Goal: Transaction & Acquisition: Purchase product/service

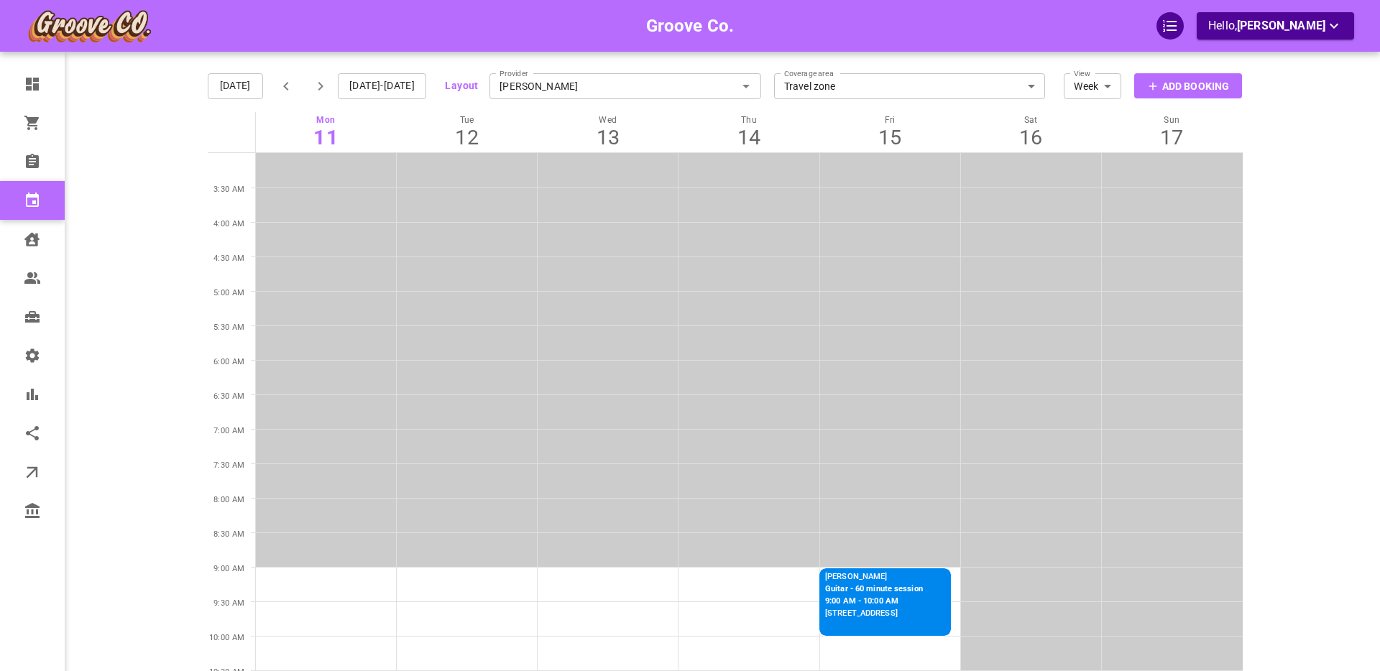
scroll to position [56, 0]
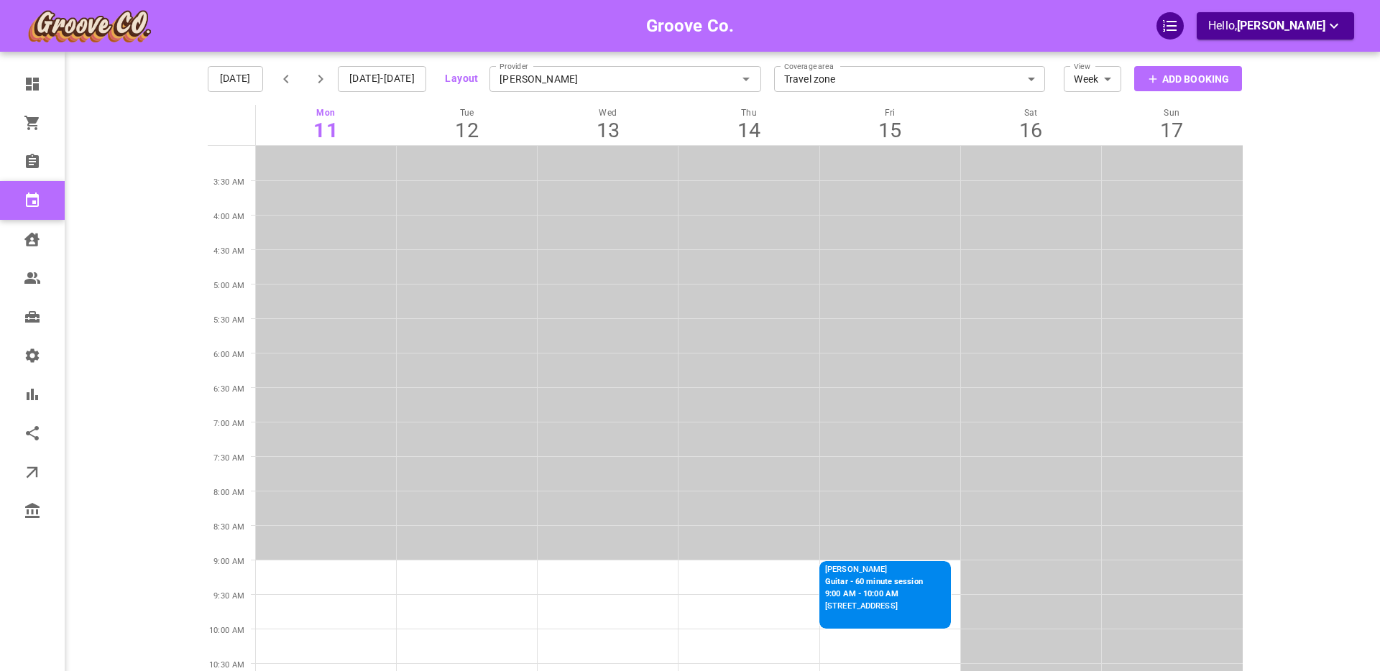
click at [1299, 312] on main at bounding box center [1298, 301] width 112 height 671
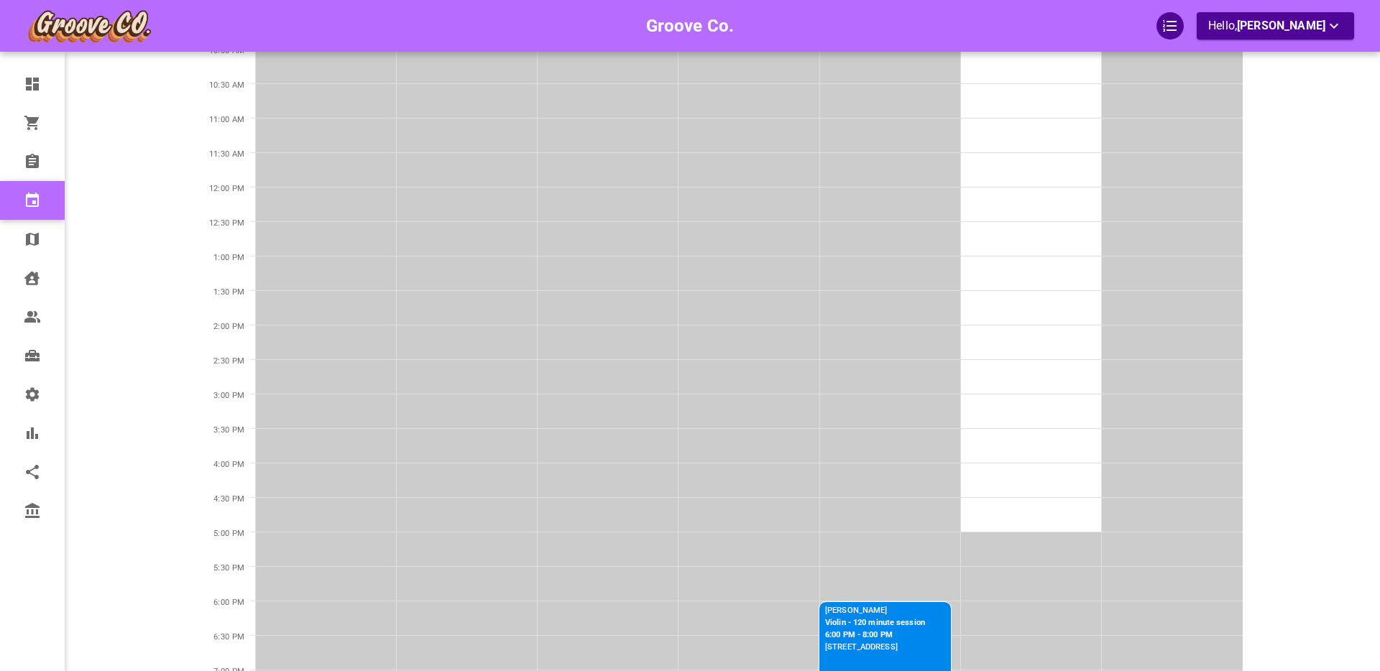
scroll to position [790, 0]
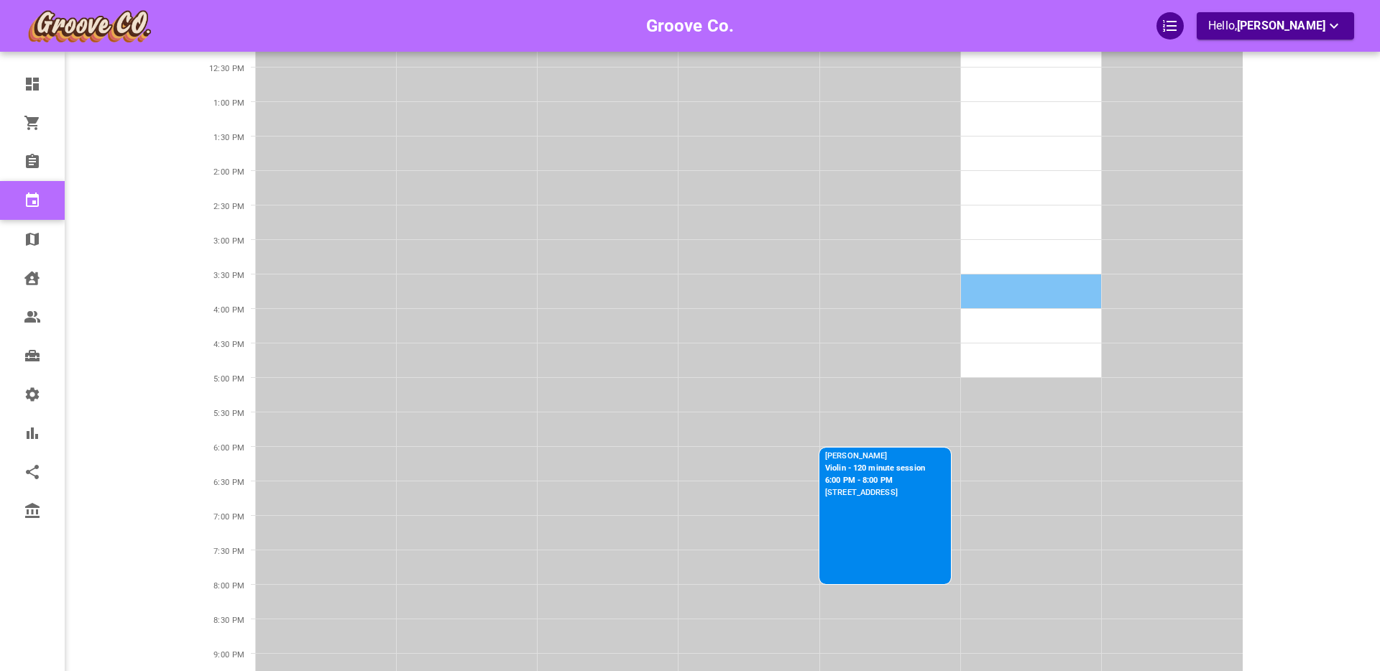
click at [996, 282] on td at bounding box center [1030, 291] width 141 height 34
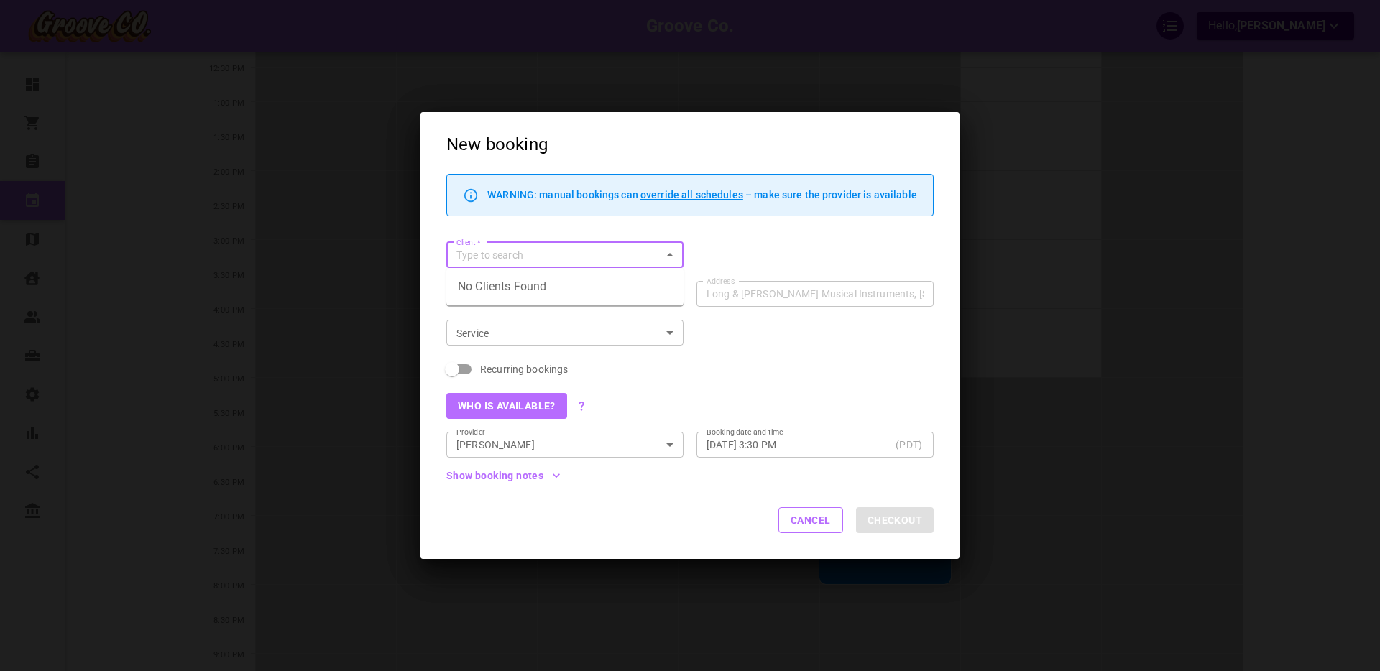
click at [479, 252] on input "Client   *" at bounding box center [553, 255] width 205 height 18
click at [527, 290] on span "boris+goodclient@gomarketbox.com" at bounding box center [565, 293] width 214 height 10
type input "Boris GoodClient"
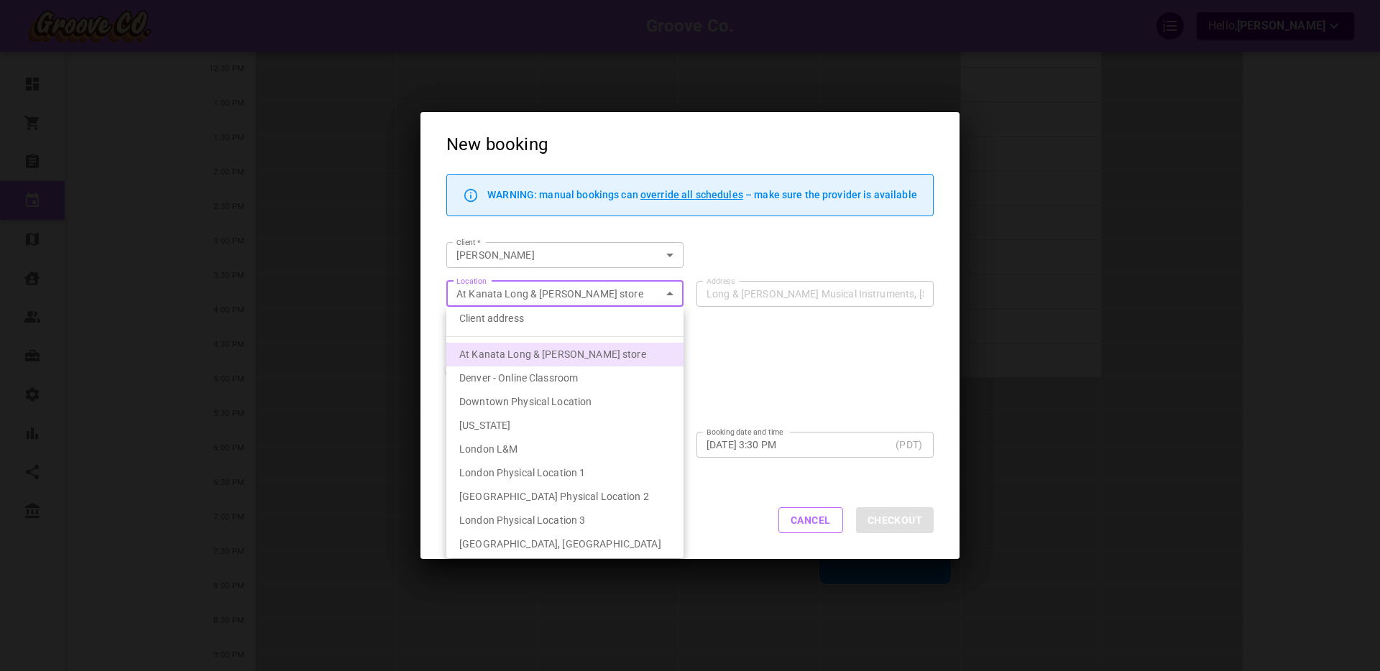
click at [557, 292] on body "Groove Co. Hello, Boris Sandford Dashboard Orders Bookings Calendar Map Clients…" at bounding box center [690, 45] width 1380 height 1671
click at [534, 318] on li "Client address" at bounding box center [564, 319] width 237 height 24
type input "customerLocation"
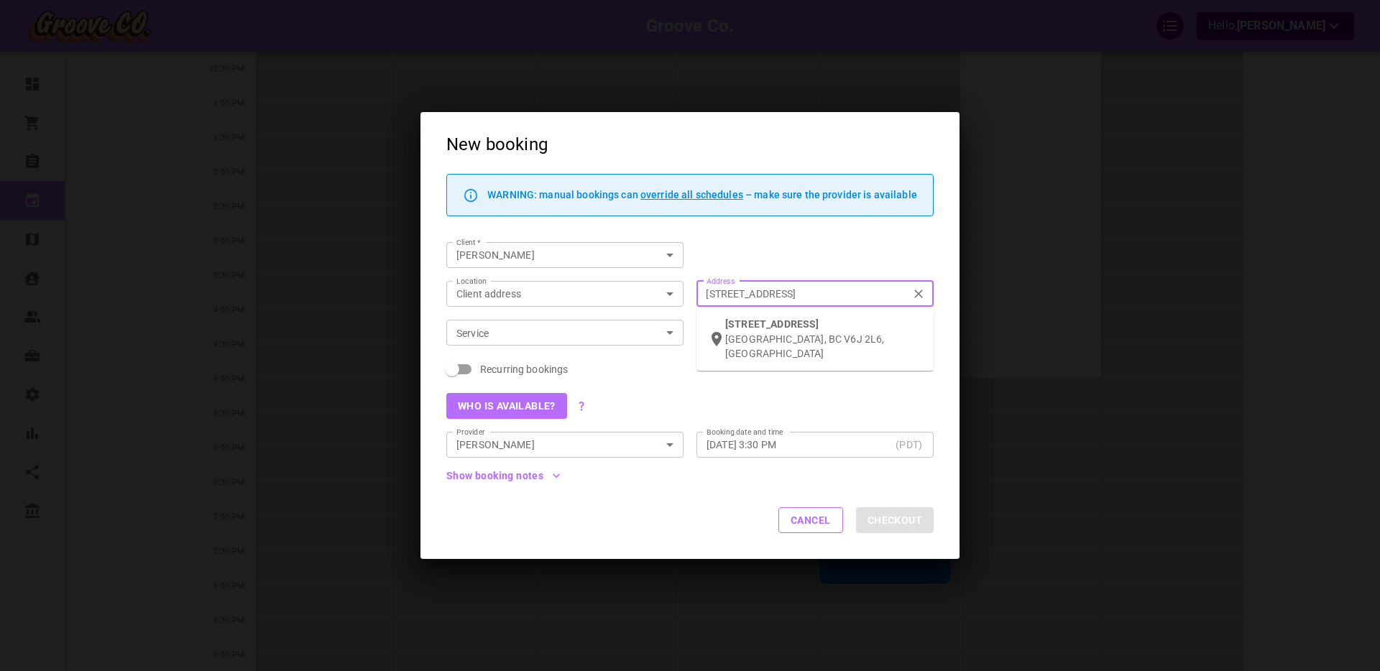
click at [749, 297] on input "1440 W 16th Ave, Vancouver, BC V6J 2L6, Canada" at bounding box center [807, 294] width 215 height 18
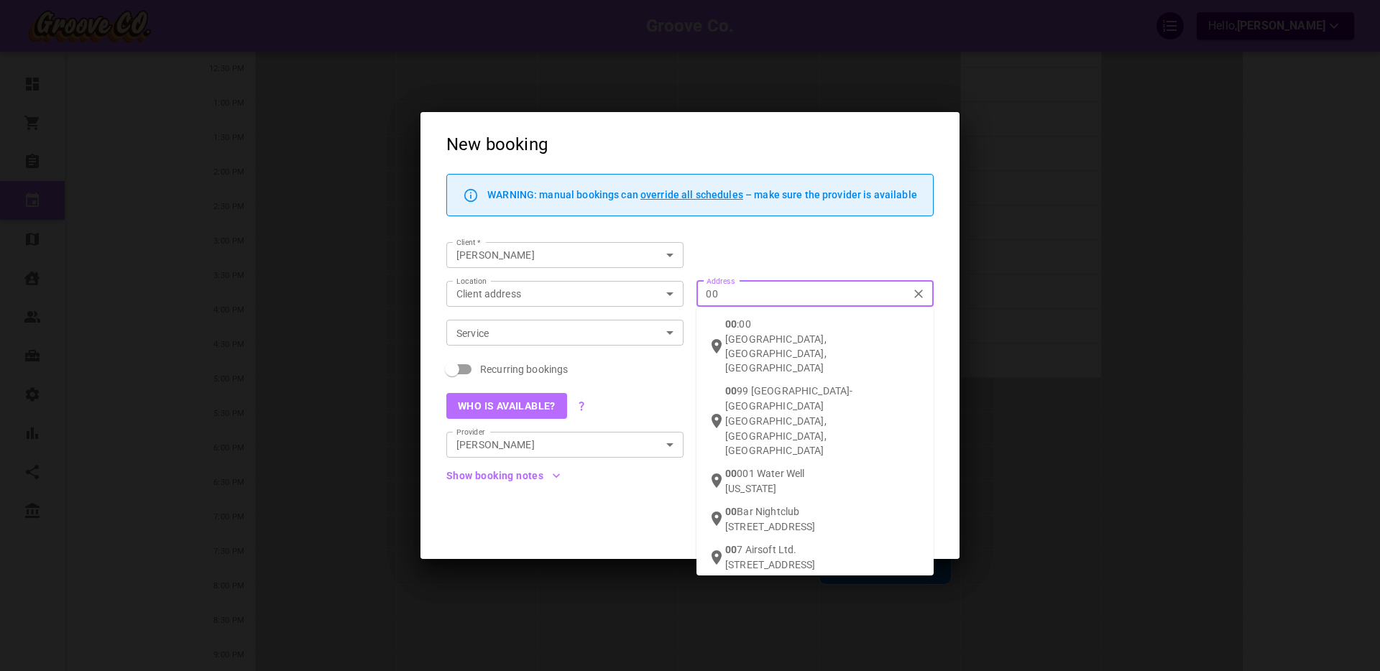
type input "0"
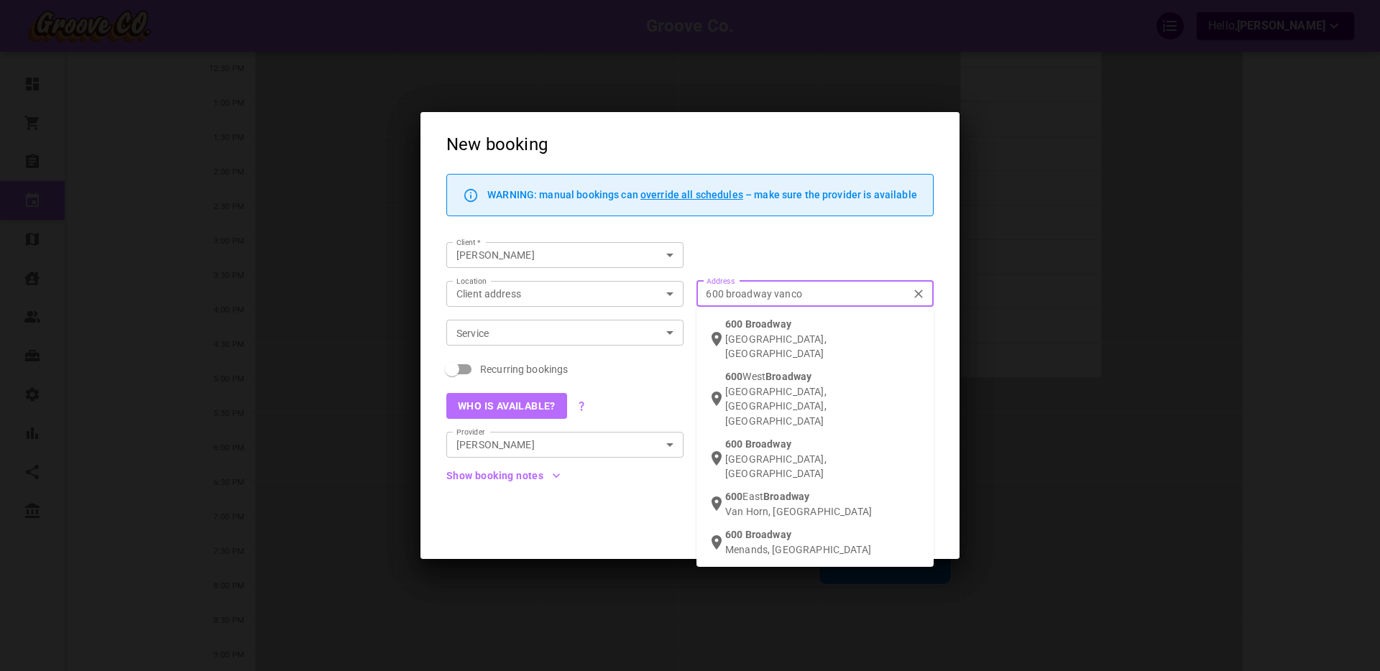
type input "600 broadway vancov"
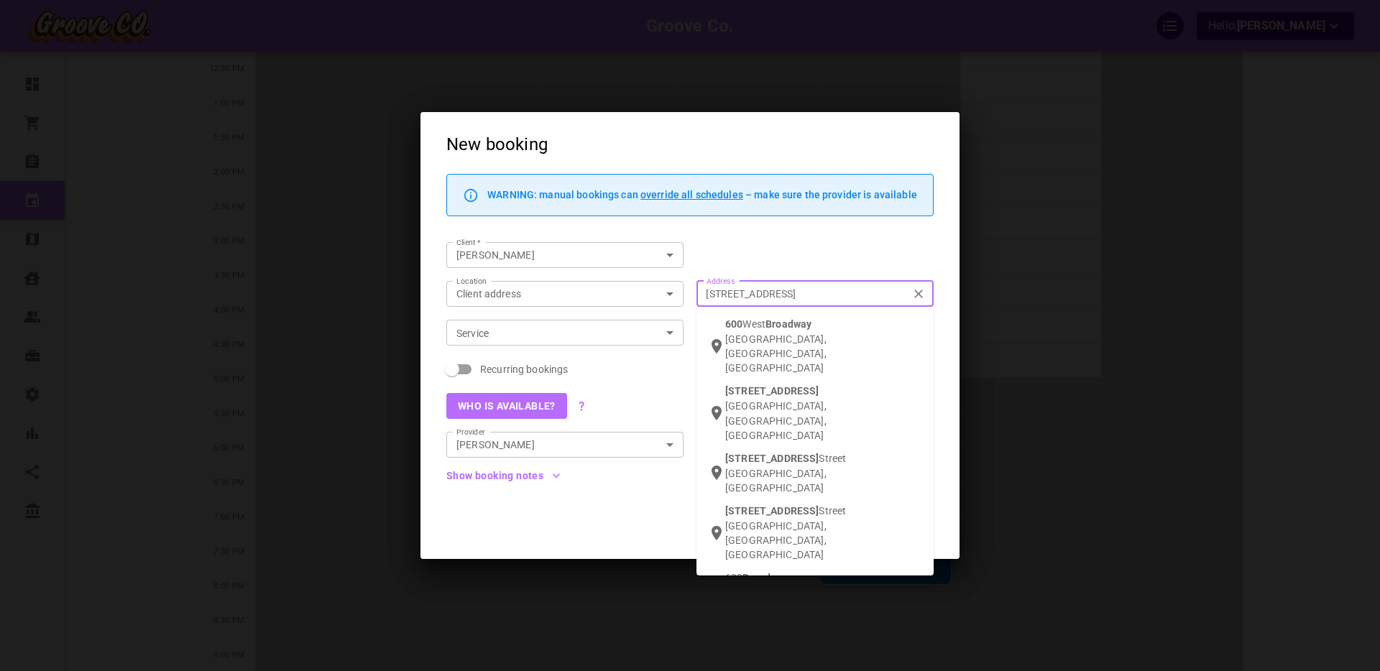
click at [765, 326] on span "West" at bounding box center [753, 323] width 23 height 11
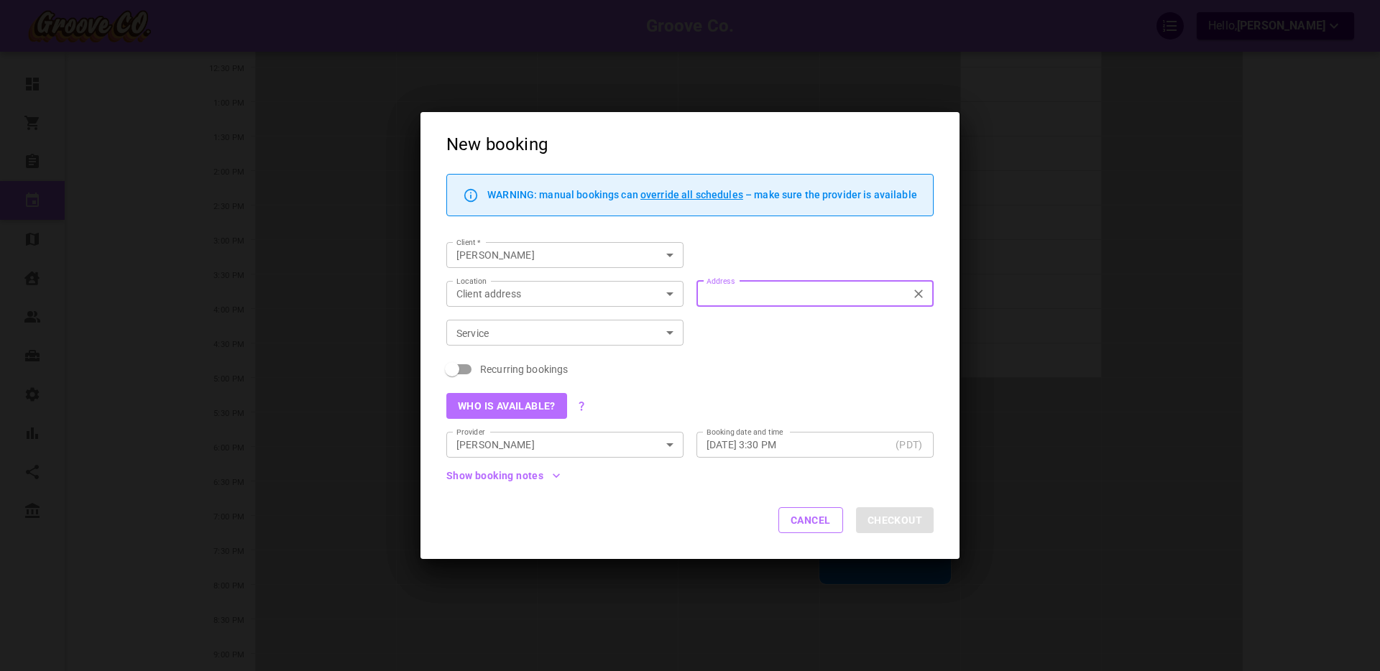
type input "600 W Broadway, Vancouver, BC V5Z 4C2, Canada"
click at [561, 333] on input "Service" at bounding box center [553, 333] width 205 height 18
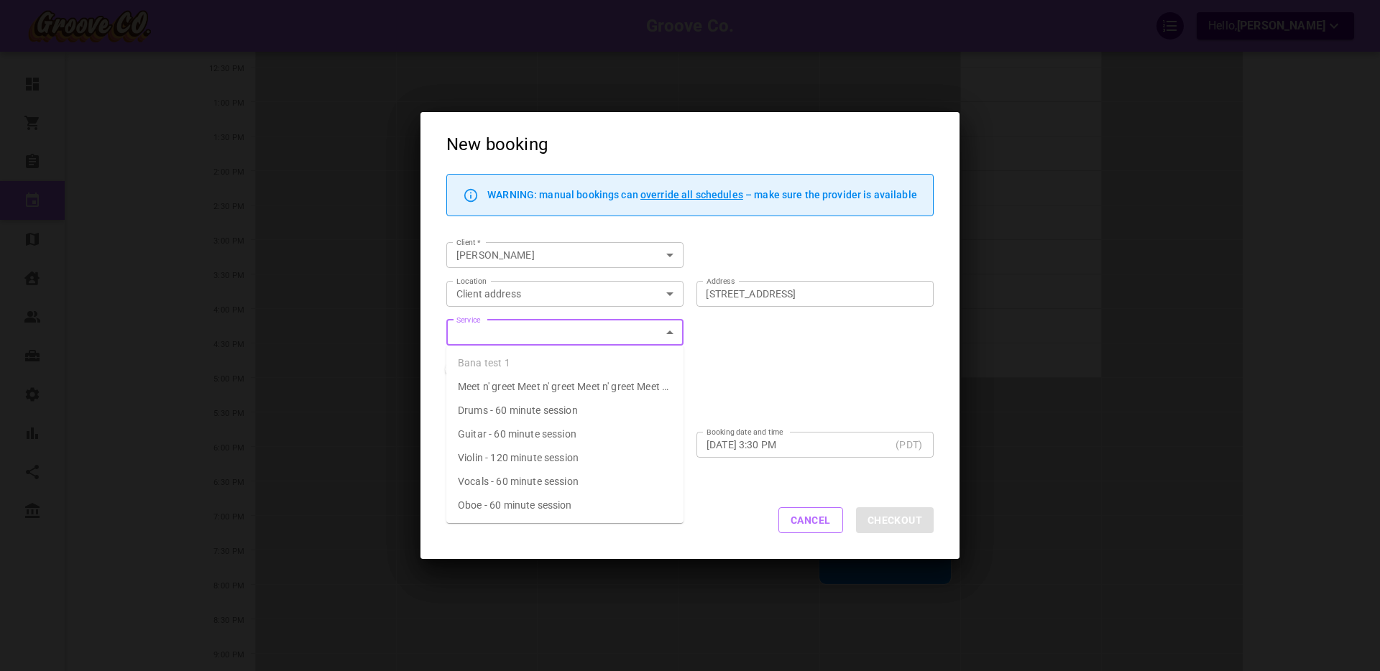
click at [538, 410] on span "Drums - 60 minute session" at bounding box center [518, 410] width 120 height 11
type input "Drums - 60 minute session"
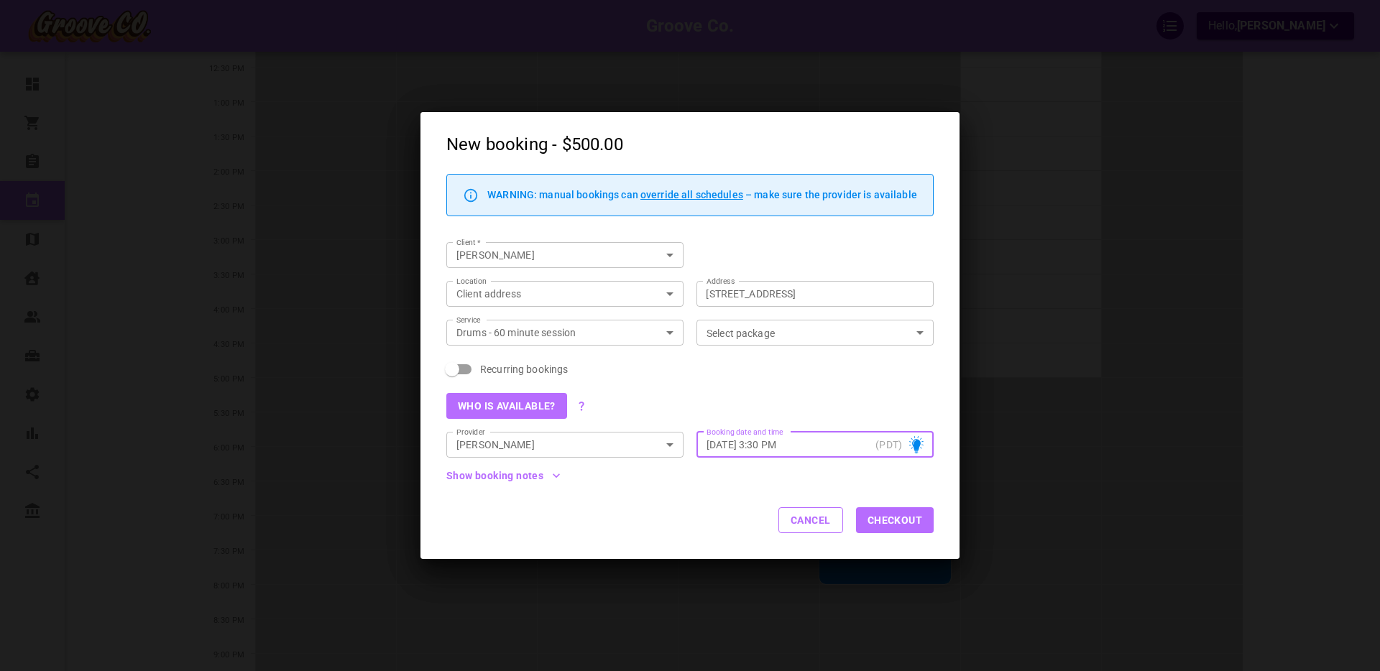
click at [712, 331] on div "Select package Select package" at bounding box center [814, 333] width 237 height 26
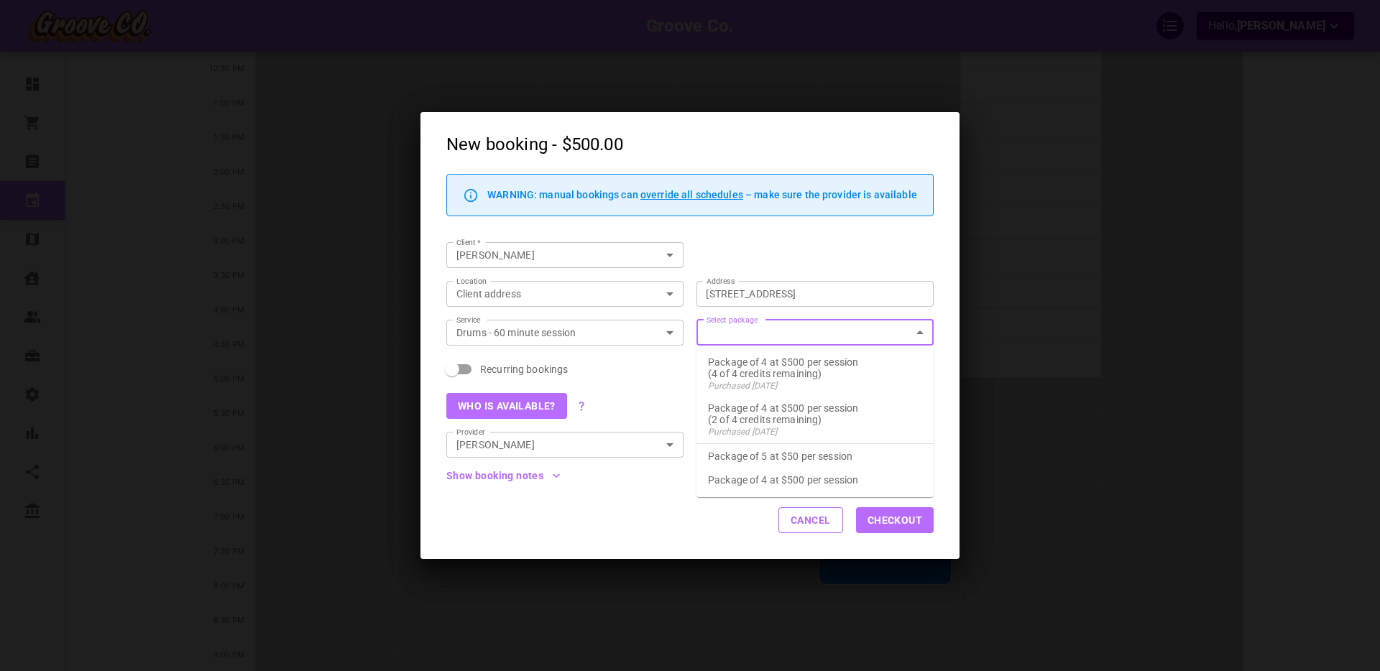
click at [765, 454] on p "Package of 5 at $50 per session" at bounding box center [815, 456] width 214 height 13
checkbox input "true"
type input "Package of 5 at $50 per session"
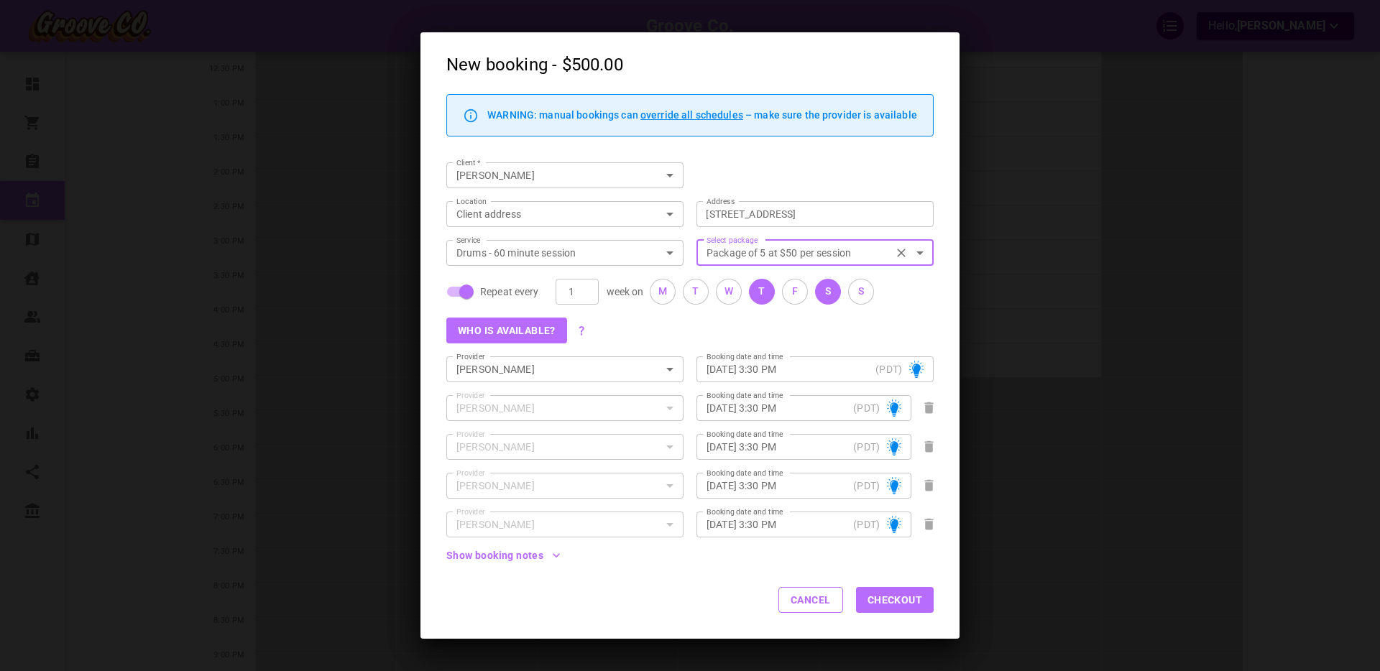
click at [763, 293] on div "T" at bounding box center [761, 291] width 6 height 15
type input "Thu, Aug 21, 2025 – 3:30 PM"
type input "Sat, Aug 23, 2025 – 3:30 PM"
type input "Thu, Aug 28, 2025 – 3:30 PM"
type input "Sat, Aug 30, 2025 – 3:30 PM"
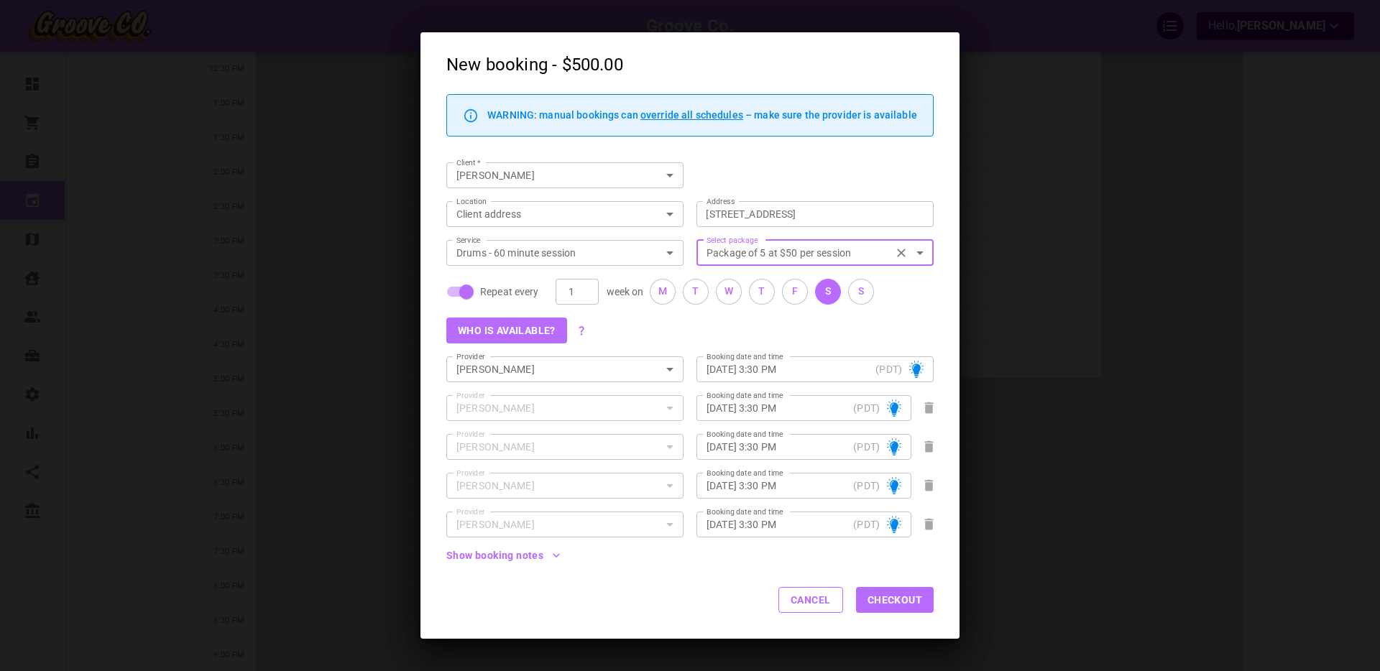
type input "Thu, Aug 21, 2025 – 3:30 PM"
type input "Sat, Aug 23, 2025 – 3:30 PM"
type input "Thu, Aug 28, 2025 – 3:30 PM"
type input "Sat, Aug 30, 2025 – 3:30 PM"
type input "Thu, Aug 21, 2025 – 3:30 PM"
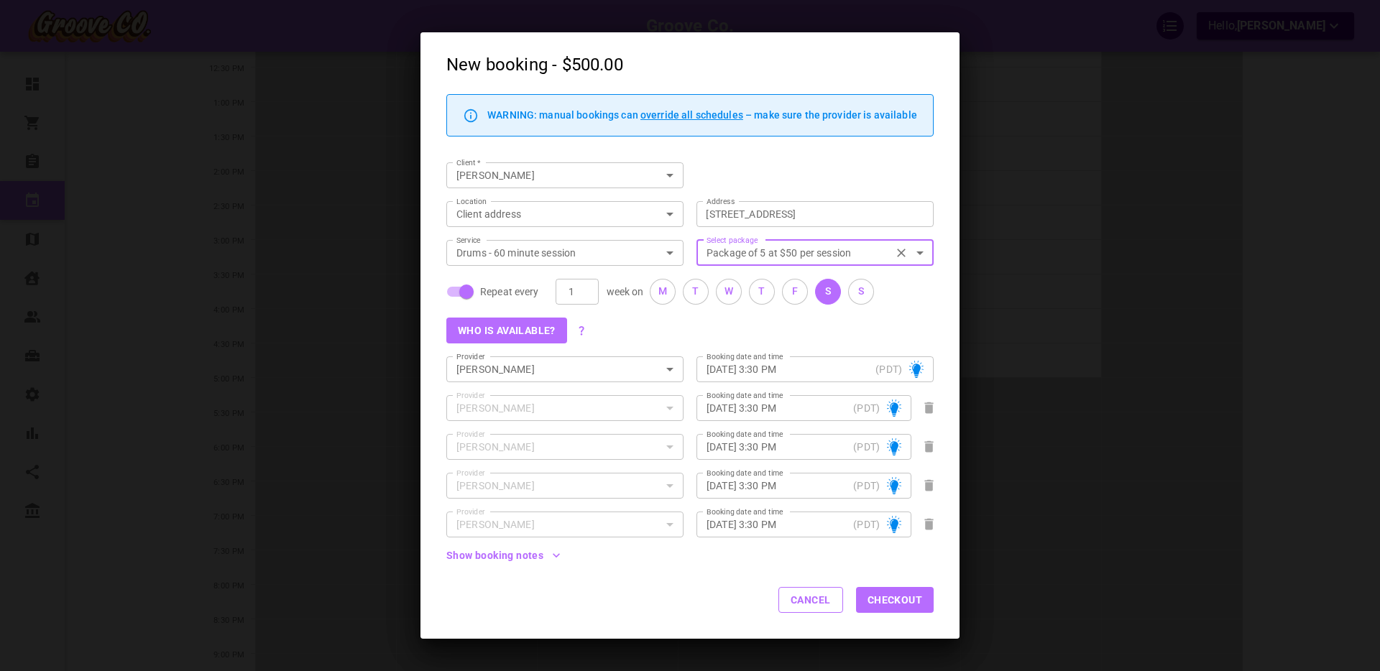
type input "Sat, Aug 23, 2025 – 3:30 PM"
type input "Thu, Aug 28, 2025 – 3:30 PM"
type input "Sat, Aug 30, 2025 – 3:30 PM"
click at [658, 293] on div "M" at bounding box center [662, 291] width 9 height 15
type input "Mon, Aug 18, 2025 – 3:30 PM"
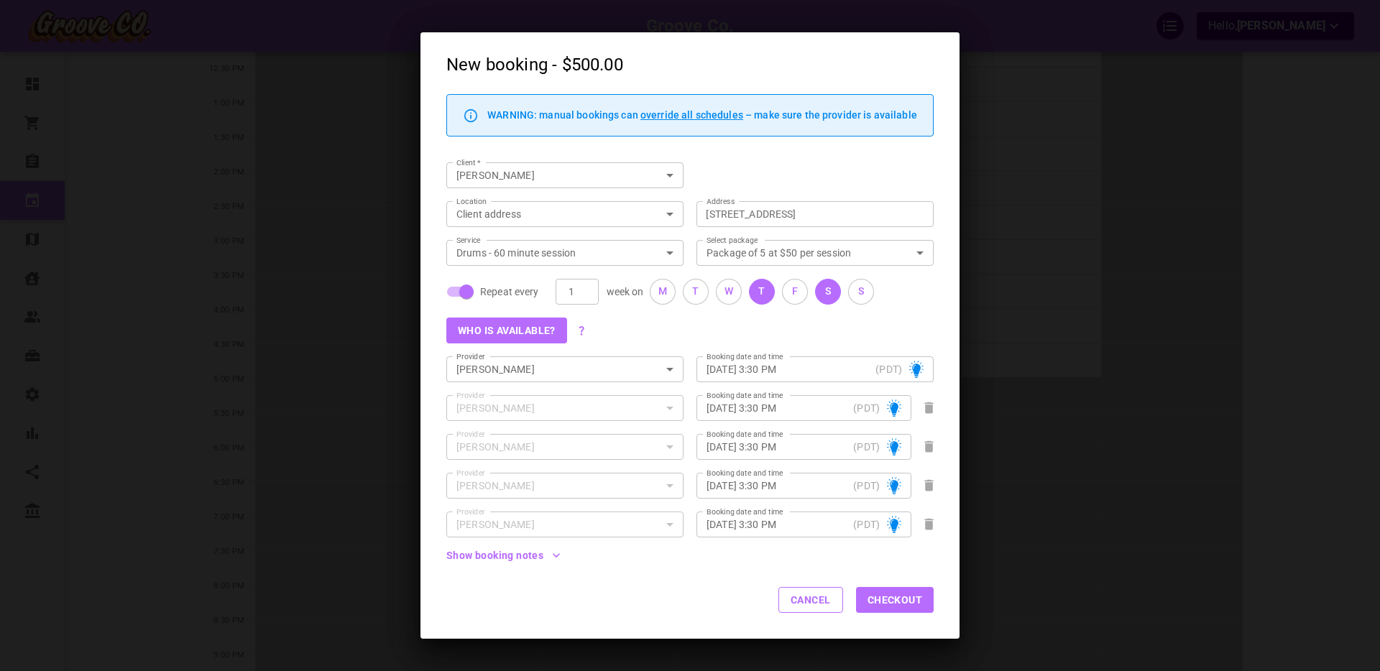
type input "Thu, Aug 21, 2025 – 3:30 PM"
type input "Sat, Aug 23, 2025 – 3:30 PM"
type input "Mon, Aug 25, 2025 – 3:30 PM"
type input "Mon, Aug 18, 2025 – 3:30 PM"
type input "Thu, Aug 21, 2025 – 3:30 PM"
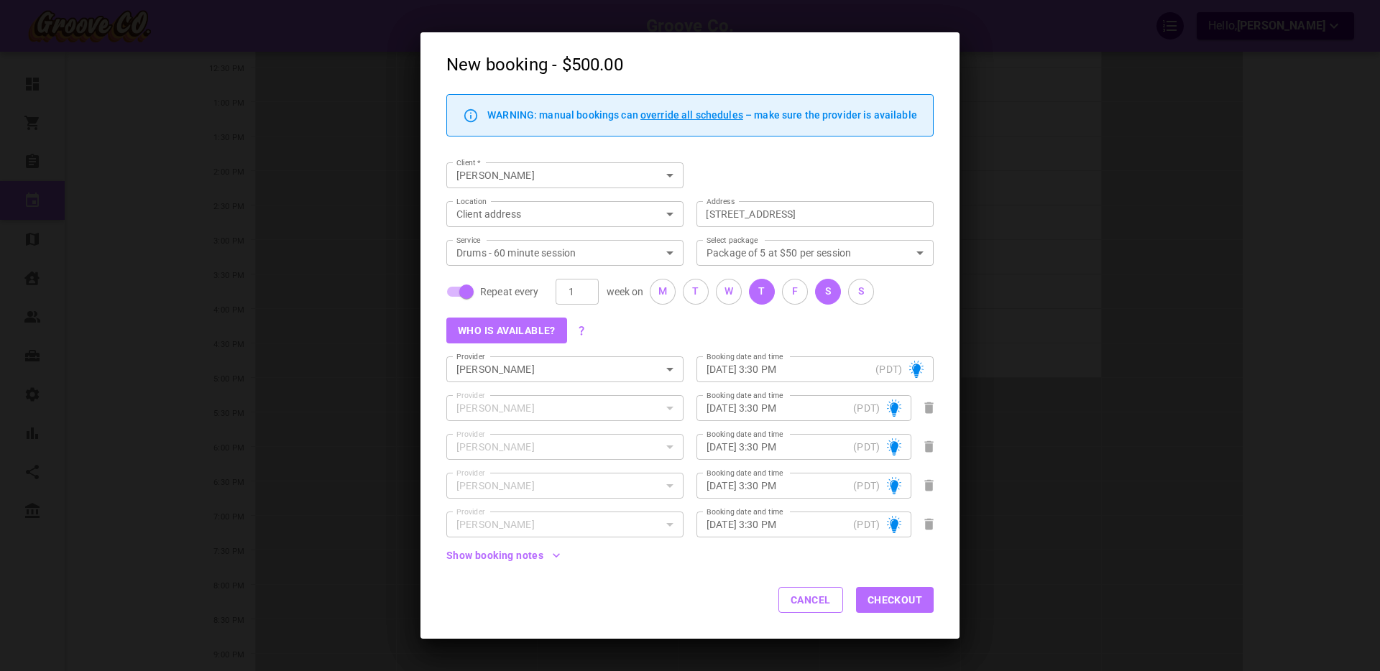
type input "Sat, Aug 23, 2025 – 3:30 PM"
type input "Mon, Aug 25, 2025 – 3:30 PM"
type input "Mon, Aug 18, 2025 – 3:30 PM"
type input "Thu, Aug 21, 2025 – 3:30 PM"
type input "Sat, Aug 23, 2025 – 3:30 PM"
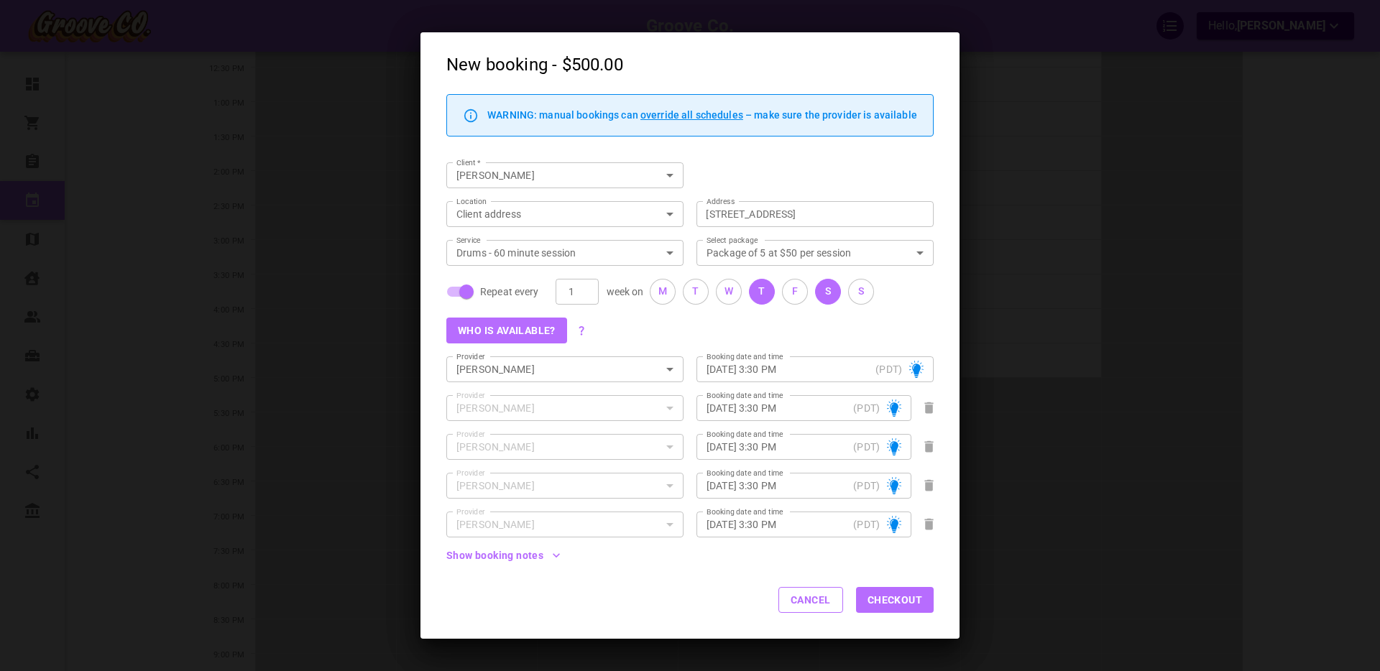
type input "Mon, Aug 25, 2025 – 3:30 PM"
click at [902, 599] on button "Checkout" at bounding box center [895, 600] width 78 height 26
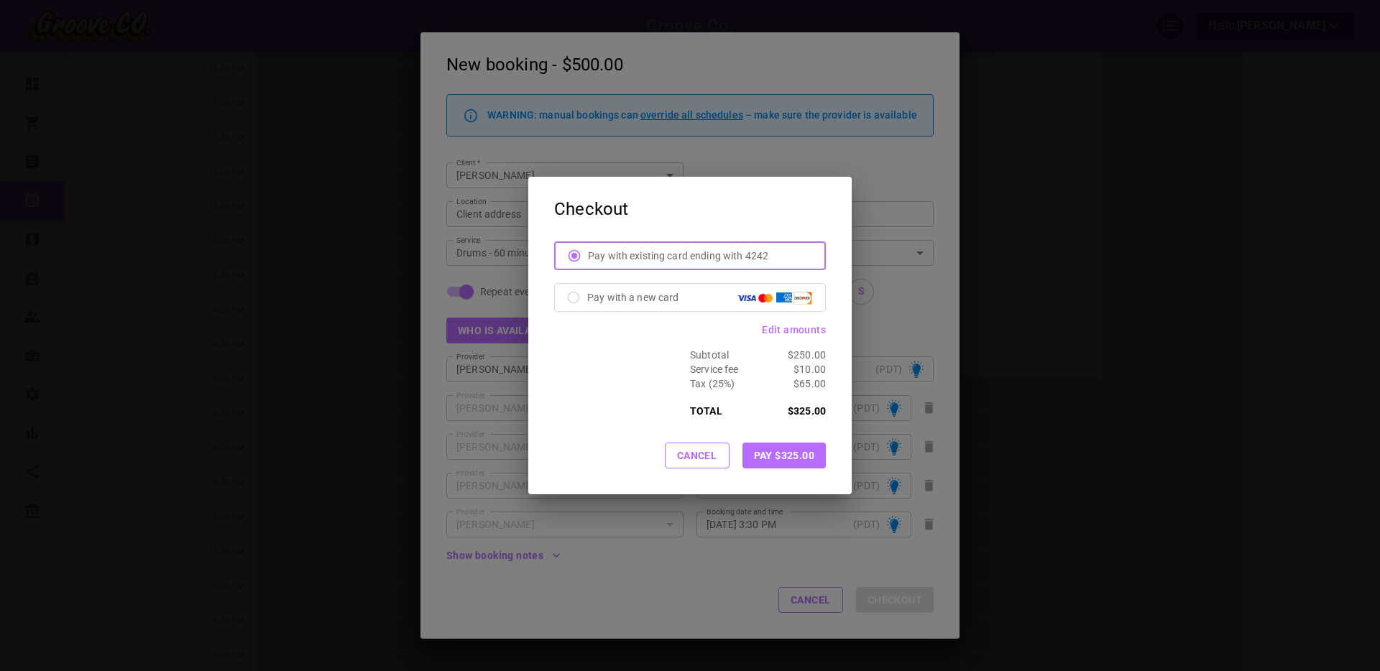
click at [571, 298] on input "Pay with a new card" at bounding box center [573, 297] width 27 height 27
radio input "true"
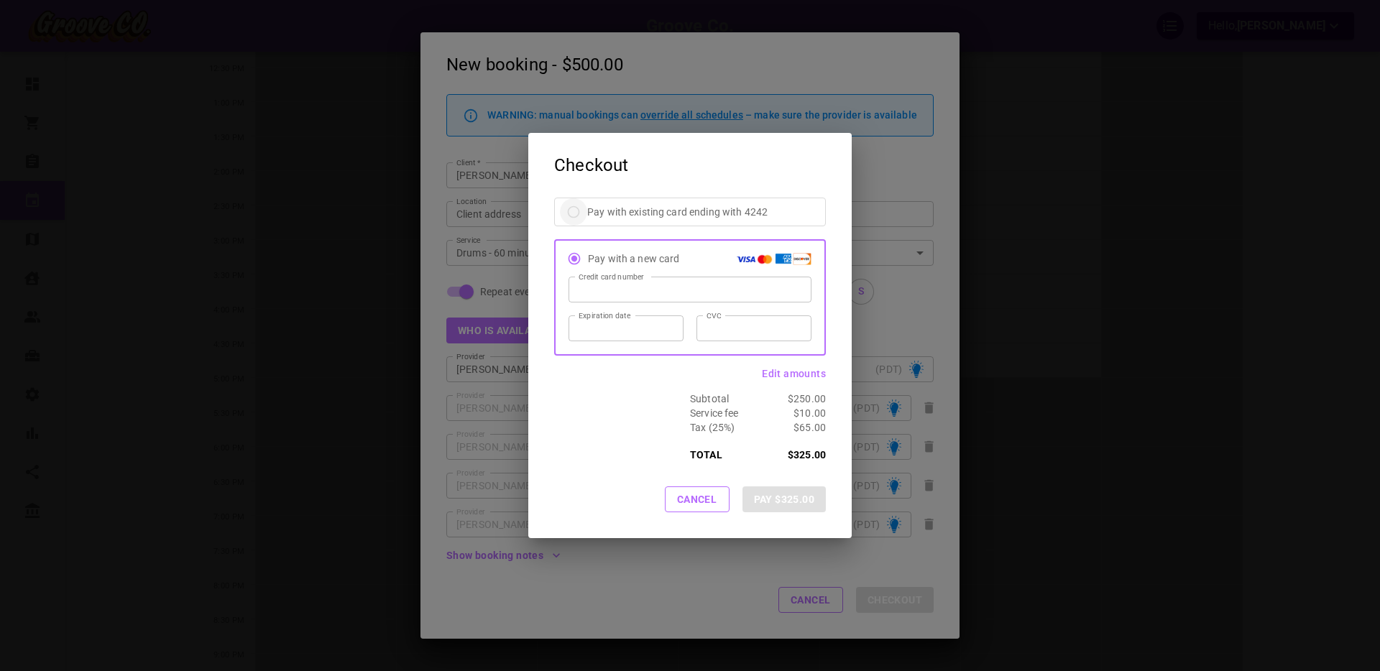
click at [568, 210] on input "Pay with existing card ending with 4242" at bounding box center [573, 211] width 27 height 27
radio input "true"
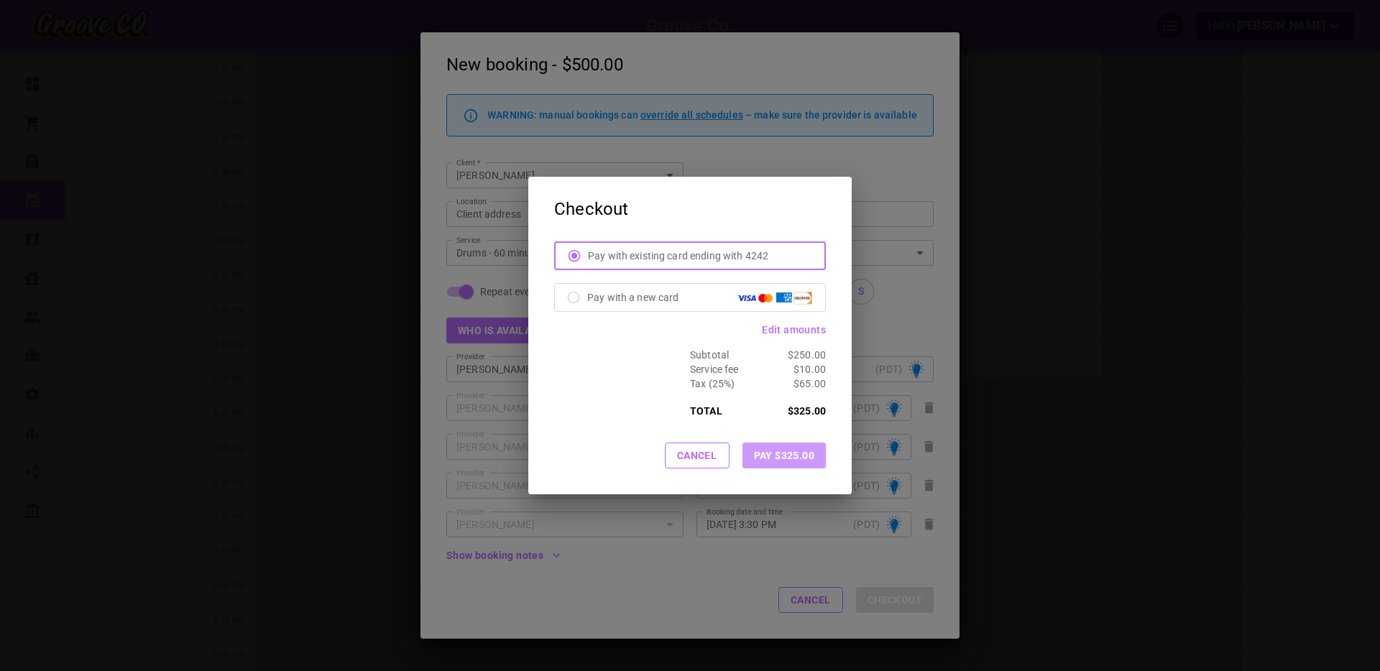
click at [792, 456] on button "Pay $325.00" at bounding box center [783, 456] width 83 height 26
checkbox input "false"
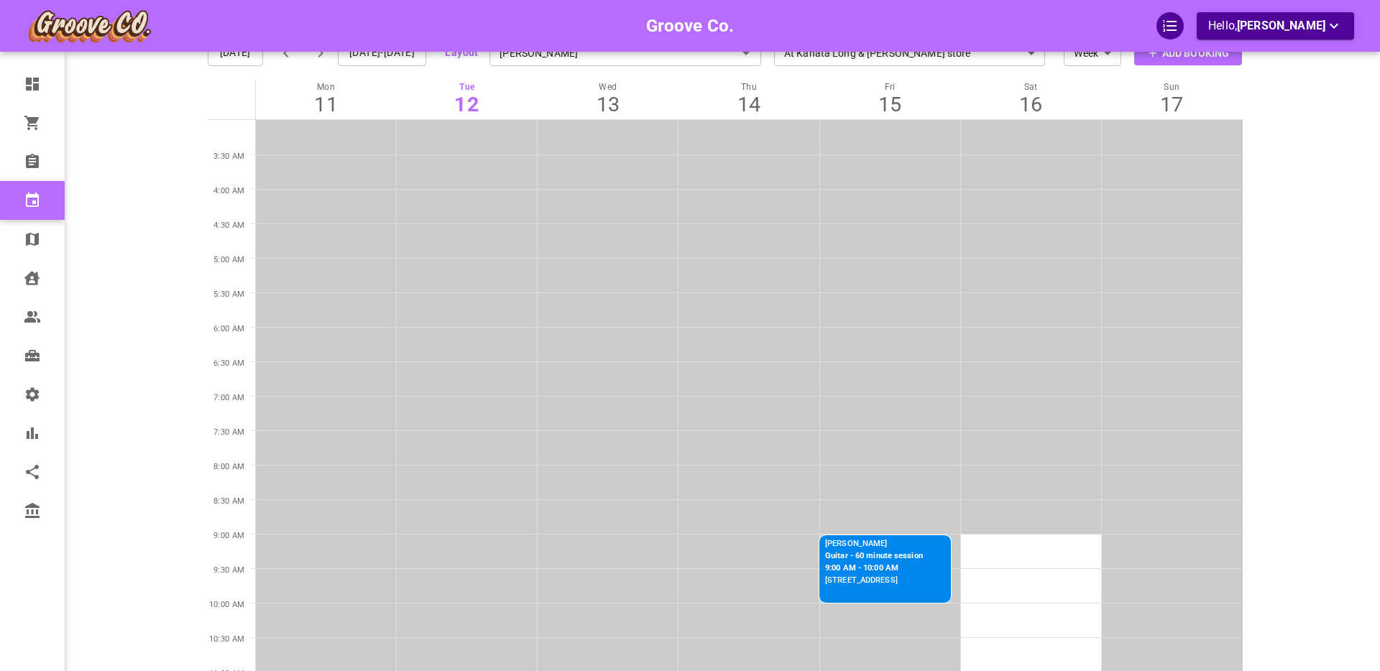
scroll to position [0, 0]
